Goal: Transaction & Acquisition: Purchase product/service

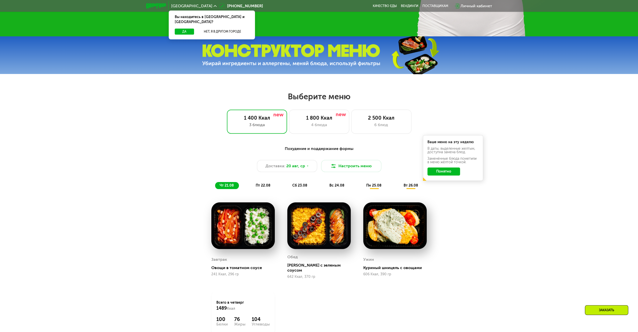
scroll to position [276, 0]
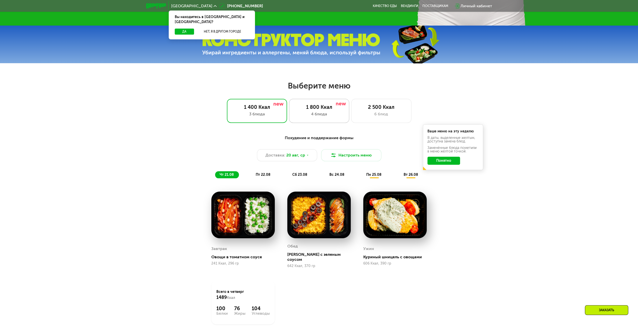
click at [322, 110] on div "1 800 Ккал" at bounding box center [320, 107] width 50 height 6
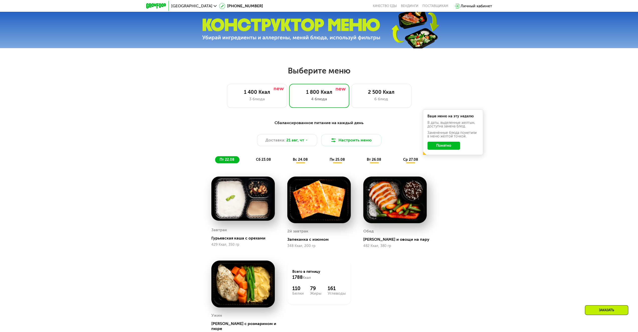
scroll to position [301, 0]
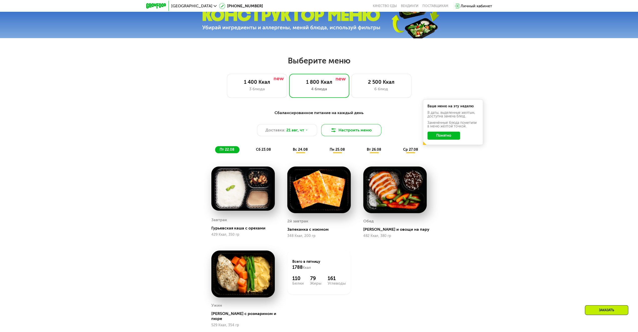
click at [355, 130] on button "Настроить меню" at bounding box center [351, 130] width 60 height 12
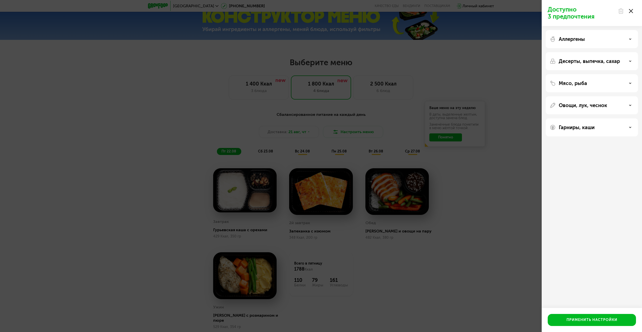
click at [613, 38] on div "Аллергены" at bounding box center [592, 39] width 84 height 6
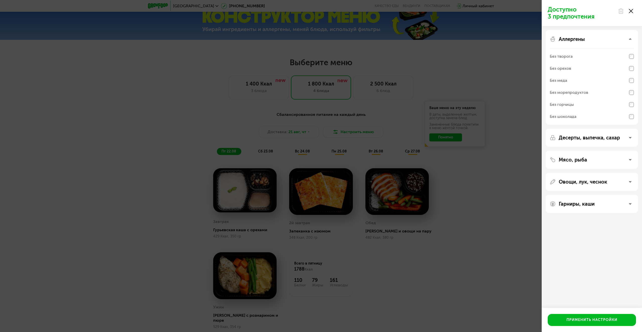
click at [613, 38] on div "Аллергены" at bounding box center [592, 39] width 84 height 6
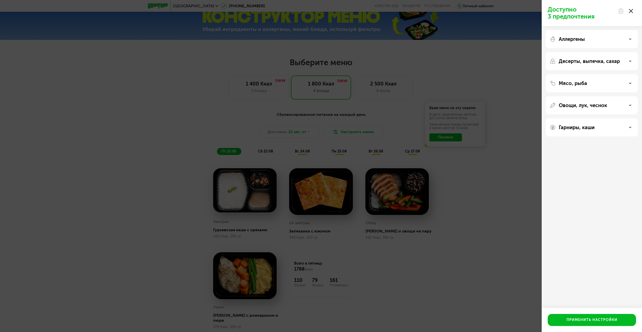
click at [613, 38] on div "Аллергены" at bounding box center [592, 39] width 84 height 6
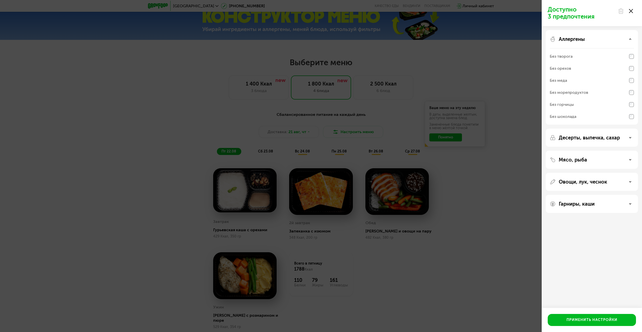
click at [615, 39] on div "Аллергены" at bounding box center [592, 39] width 84 height 6
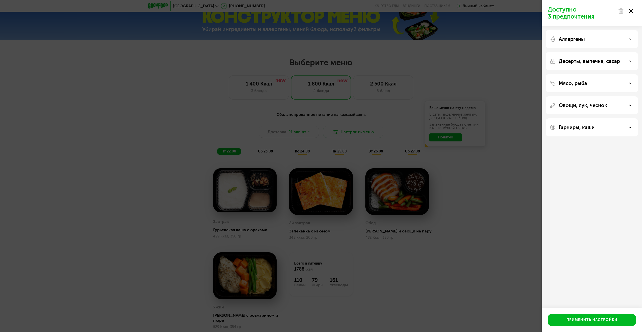
click at [595, 96] on div "Мясо, рыба" at bounding box center [592, 105] width 92 height 18
click at [595, 84] on div "Мясо, рыба" at bounding box center [592, 83] width 84 height 6
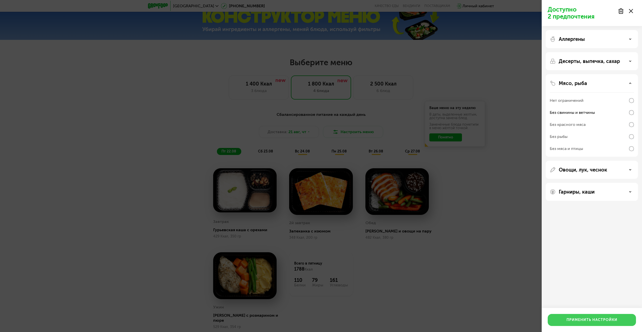
click at [582, 323] on button "Применить настройки" at bounding box center [592, 320] width 88 height 12
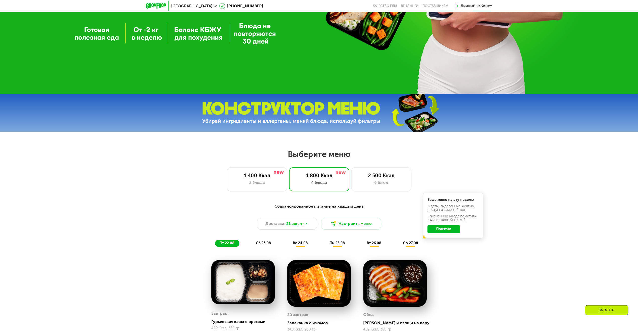
scroll to position [201, 0]
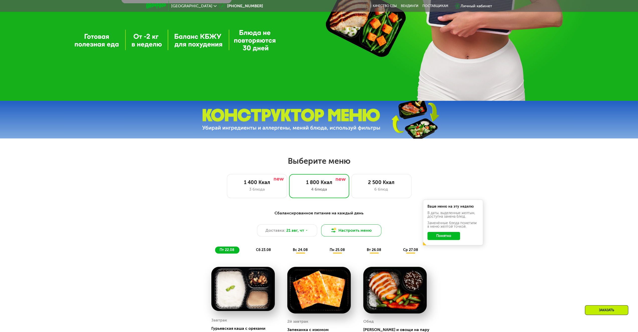
click at [364, 236] on button "Настроить меню" at bounding box center [351, 231] width 60 height 12
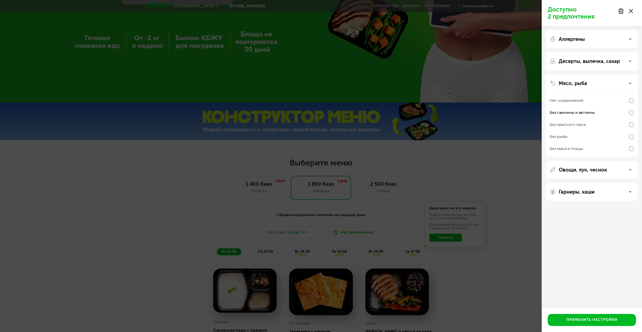
click at [579, 60] on p "Десерты, выпечка, сахар" at bounding box center [589, 61] width 61 height 6
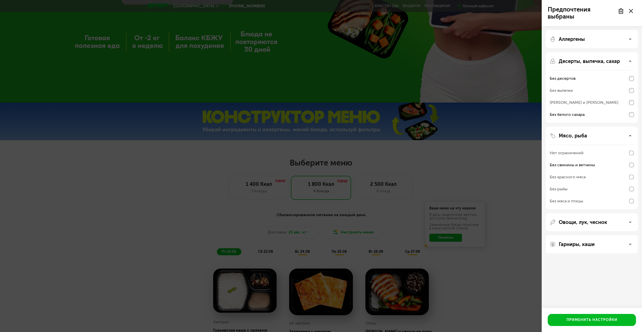
click at [633, 86] on div "Без выпечки" at bounding box center [592, 91] width 84 height 12
click at [587, 319] on div "Применить настройки" at bounding box center [592, 320] width 51 height 5
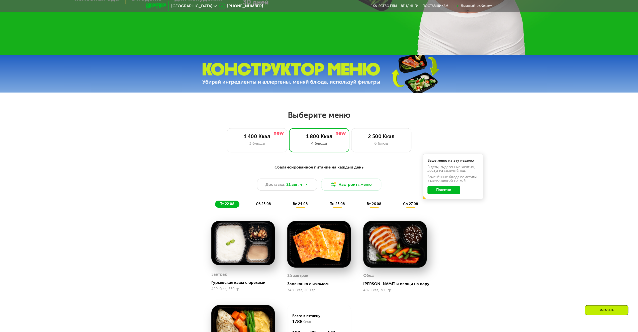
scroll to position [301, 0]
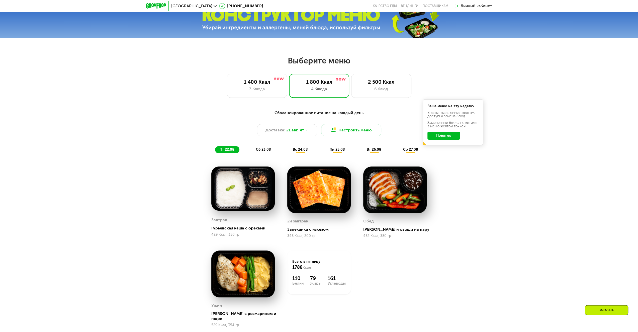
click at [267, 150] on span "сб 23.08" at bounding box center [263, 150] width 15 height 4
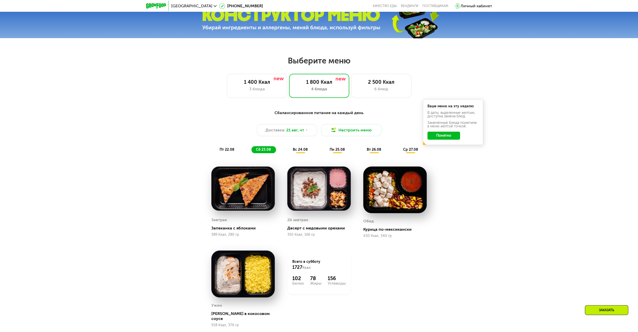
click at [385, 204] on img at bounding box center [395, 190] width 63 height 47
click at [247, 91] on div "3 блюда" at bounding box center [257, 89] width 50 height 6
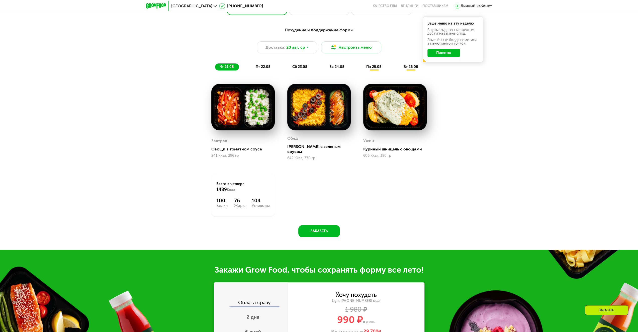
scroll to position [376, 0]
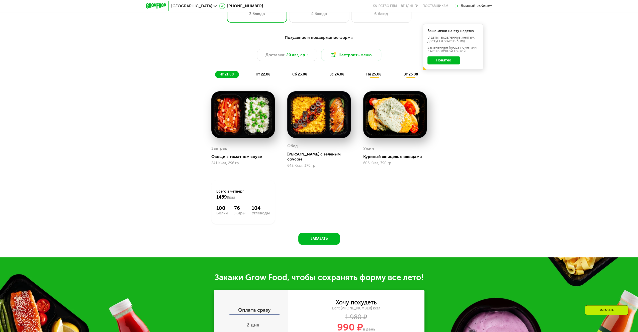
click at [268, 72] on div "Похудение и поддержание формы Доставка: [DATE] Настроить меню чт 21.08 пт 22.08…" at bounding box center [319, 56] width 297 height 43
click at [264, 76] on span "пт 22.08" at bounding box center [263, 74] width 15 height 4
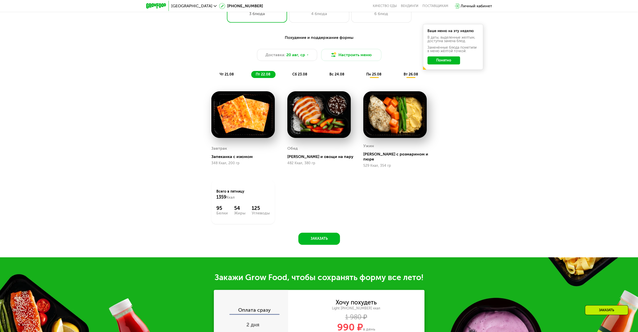
click at [302, 77] on span "сб 23.08" at bounding box center [300, 74] width 15 height 4
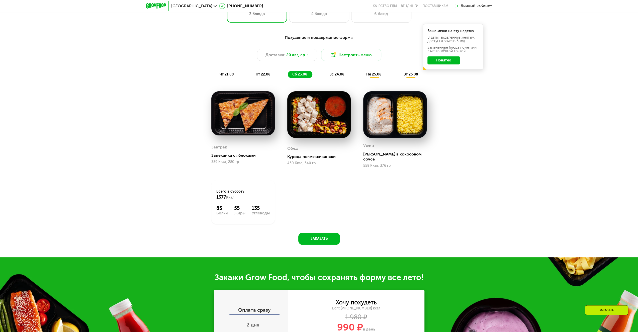
click at [335, 77] on span "вс 24.08" at bounding box center [337, 74] width 15 height 4
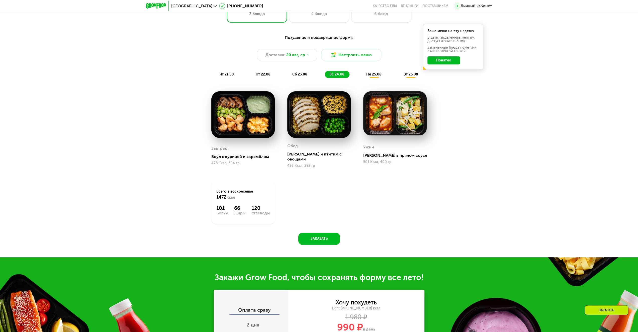
click at [372, 75] on span "пн 25.08" at bounding box center [374, 74] width 15 height 4
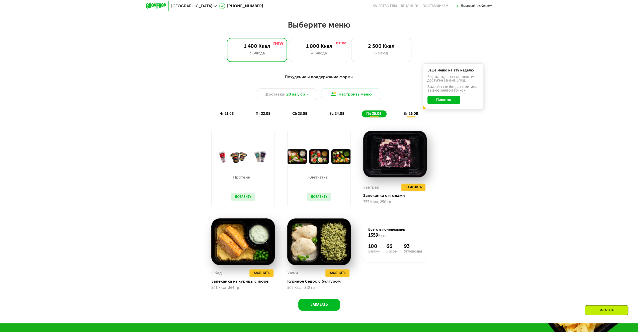
scroll to position [326, 0]
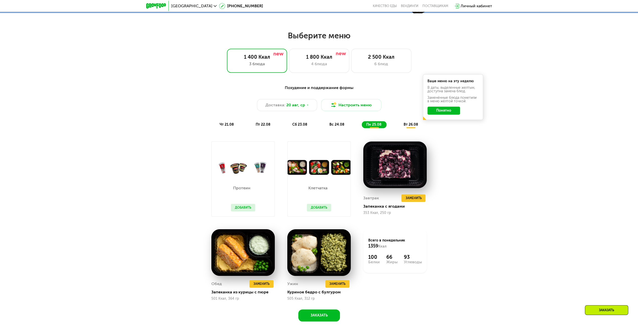
click at [414, 125] on span "вт 26.08" at bounding box center [411, 124] width 15 height 4
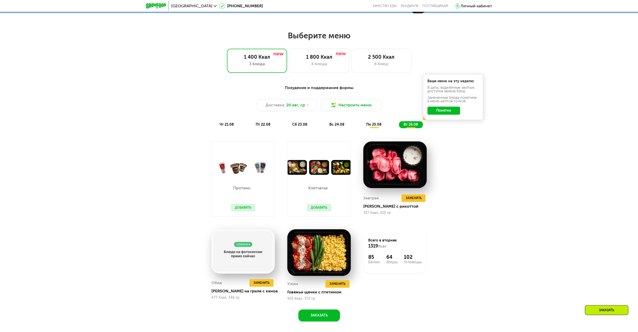
click at [373, 126] on span "пн 25.08" at bounding box center [374, 124] width 15 height 4
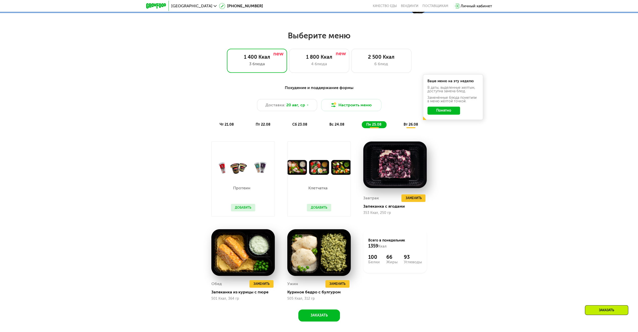
click at [399, 126] on div "чт 21.08 пт 22.08 сб 23.08 вс 24.08 пн 25.08 вт 26.08" at bounding box center [319, 124] width 208 height 7
click at [413, 122] on div "Похудение и поддержание формы Доставка: [DATE] Настроить меню чт 21.08 пт 22.08…" at bounding box center [319, 106] width 297 height 43
click at [411, 127] on span "вт 26.08" at bounding box center [411, 124] width 15 height 4
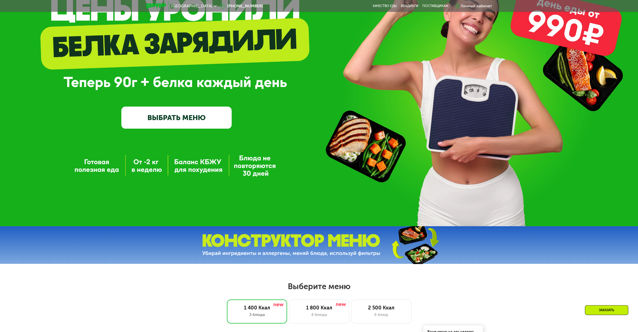
scroll to position [0, 0]
